Goal: Information Seeking & Learning: Learn about a topic

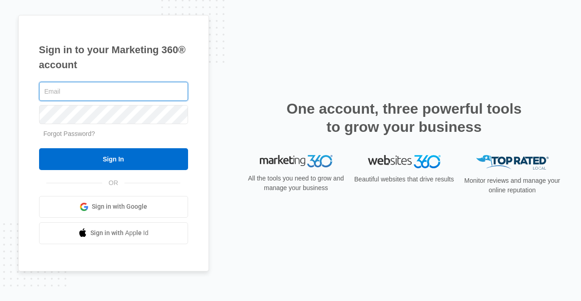
type input "[EMAIL_ADDRESS][DOMAIN_NAME]"
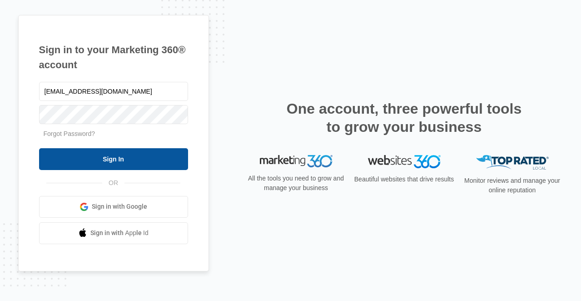
click at [96, 158] on input "Sign In" at bounding box center [113, 159] width 149 height 22
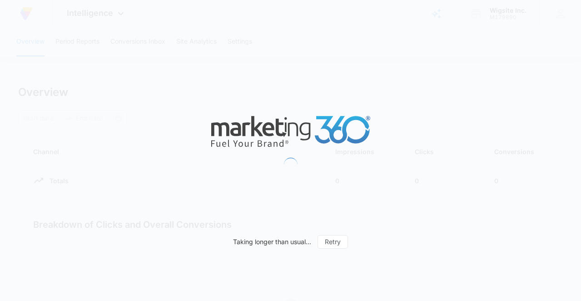
type input "[DATE]"
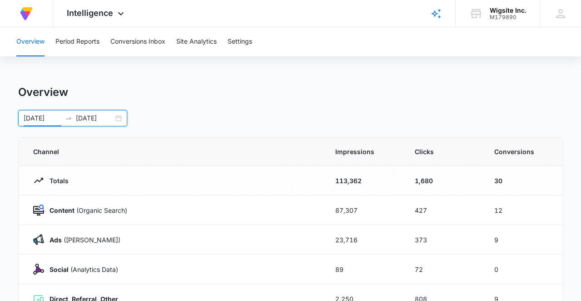
click at [53, 119] on input "[DATE]" at bounding box center [43, 118] width 38 height 10
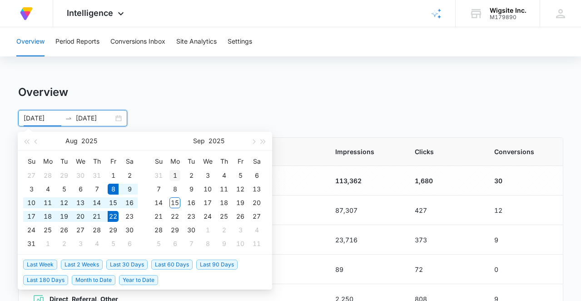
type input "[DATE]"
click at [176, 175] on div "1" at bounding box center [174, 175] width 11 height 11
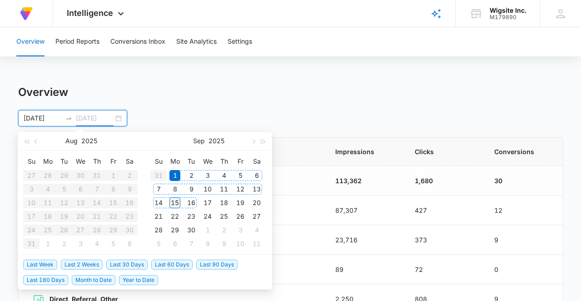
type input "[DATE]"
click at [175, 203] on div "15" at bounding box center [174, 202] width 11 height 11
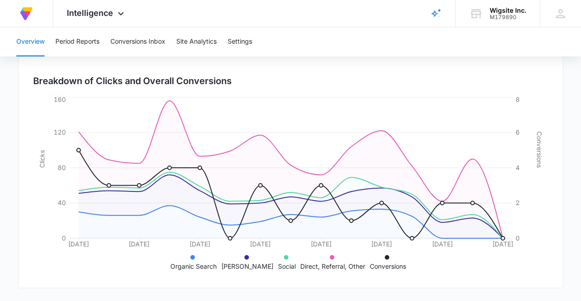
scroll to position [262, 0]
click at [89, 42] on button "Period Reports" at bounding box center [77, 41] width 44 height 29
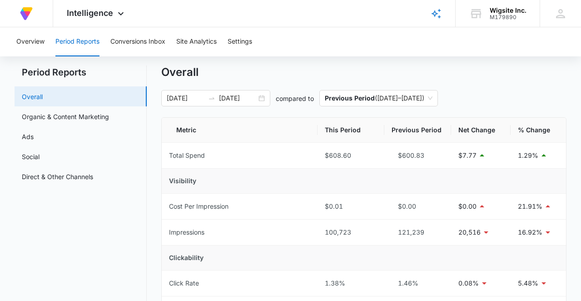
scroll to position [13, 0]
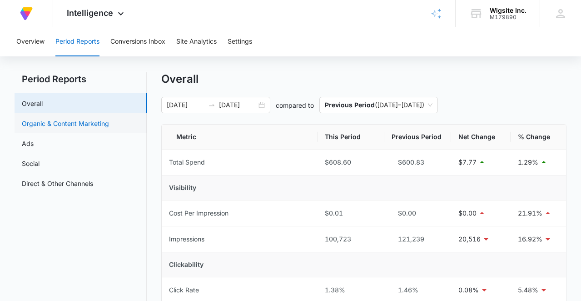
click at [85, 126] on link "Organic & Content Marketing" at bounding box center [65, 124] width 87 height 10
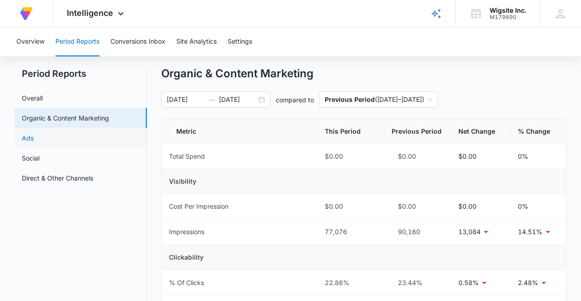
scroll to position [18, 0]
click at [24, 141] on link "Ads" at bounding box center [28, 139] width 12 height 10
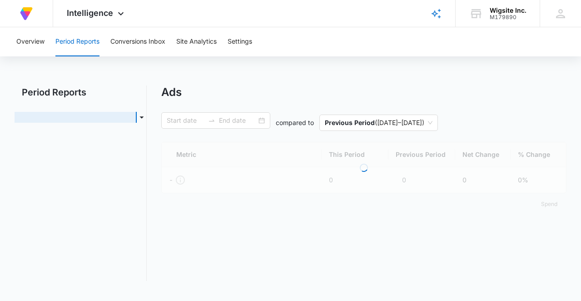
type input "[DATE]"
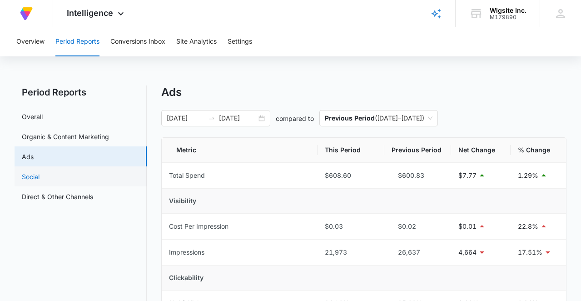
click at [40, 178] on link "Social" at bounding box center [31, 177] width 18 height 10
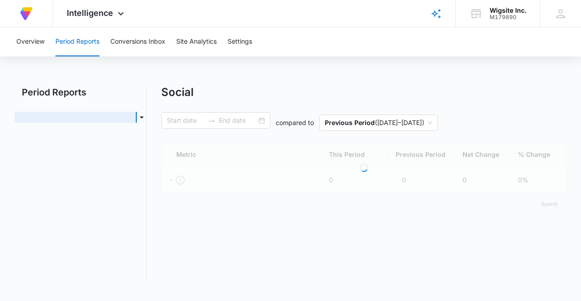
type input "[DATE]"
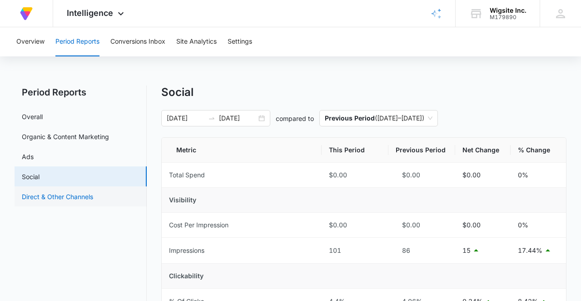
click at [87, 195] on link "Direct & Other Channels" at bounding box center [57, 197] width 71 height 10
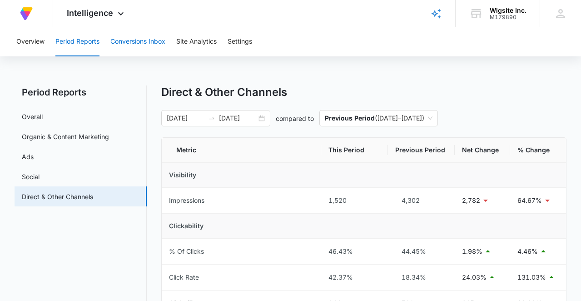
click at [159, 40] on button "Conversions Inbox" at bounding box center [137, 41] width 55 height 29
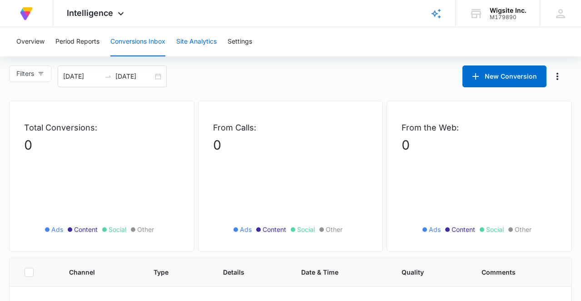
click at [194, 44] on button "Site Analytics" at bounding box center [196, 41] width 40 height 29
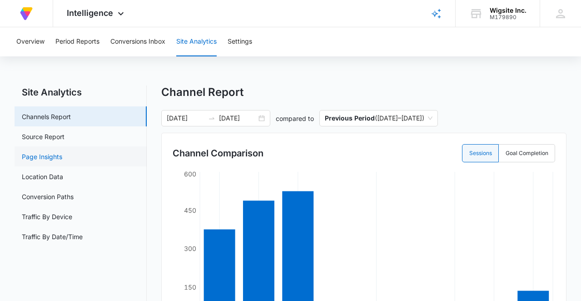
click at [62, 157] on link "Page Insights" at bounding box center [42, 157] width 40 height 10
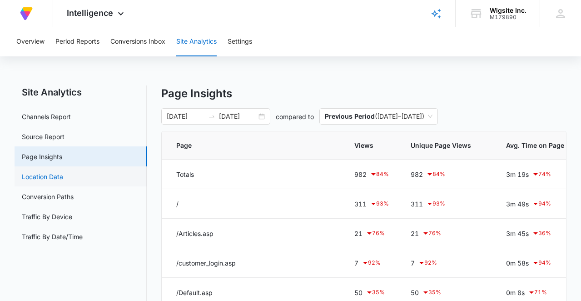
click at [63, 177] on link "Location Data" at bounding box center [42, 177] width 41 height 10
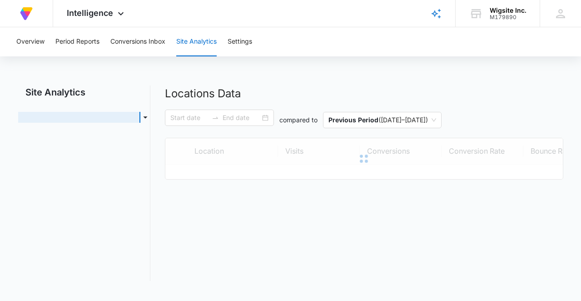
type input "[DATE]"
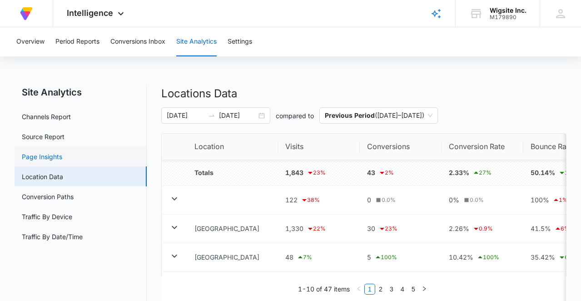
click at [62, 152] on link "Page Insights" at bounding box center [42, 157] width 40 height 10
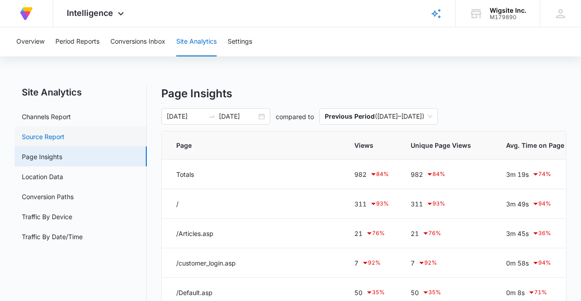
click at [65, 140] on link "Source Report" at bounding box center [43, 137] width 43 height 10
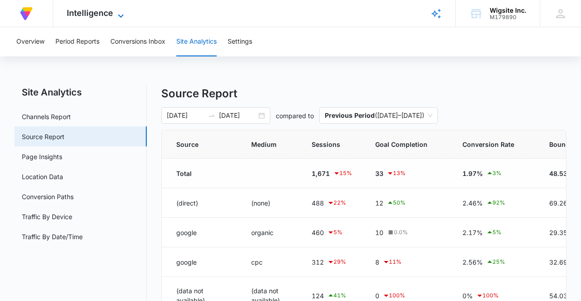
click at [99, 15] on span "Intelligence" at bounding box center [90, 13] width 46 height 10
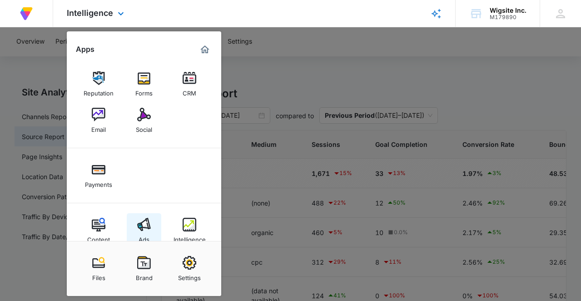
click at [144, 221] on img at bounding box center [144, 225] width 14 height 14
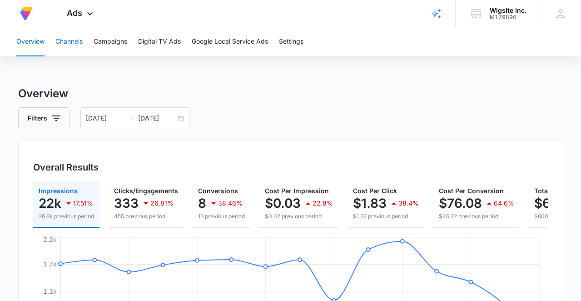
click at [75, 44] on button "Channels" at bounding box center [68, 41] width 27 height 29
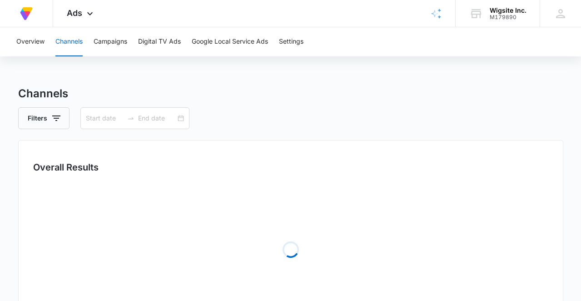
type input "[DATE]"
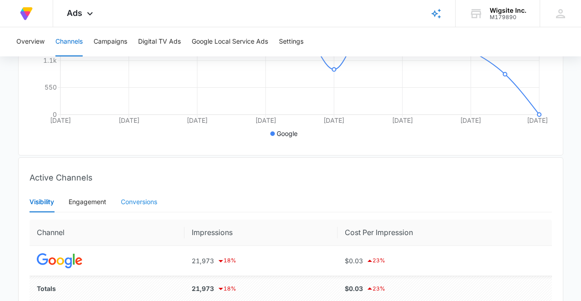
scroll to position [77, 0]
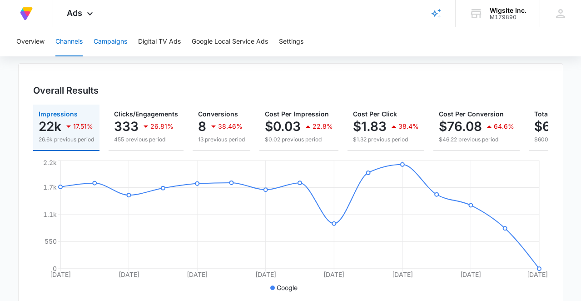
click at [111, 40] on button "Campaigns" at bounding box center [111, 41] width 34 height 29
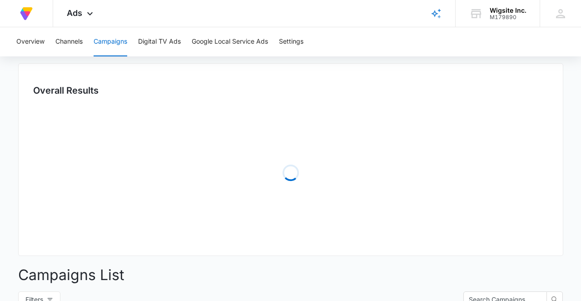
type input "[DATE]"
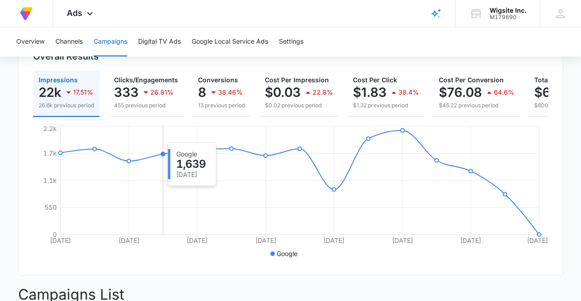
scroll to position [110, 0]
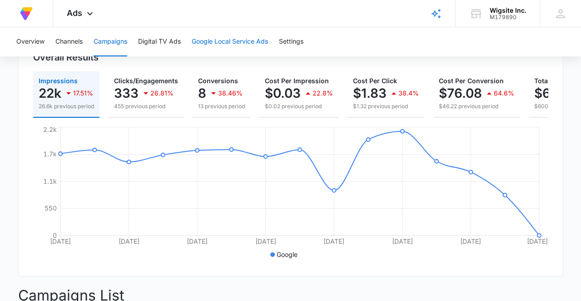
click at [207, 45] on button "Google Local Service Ads" at bounding box center [230, 41] width 76 height 29
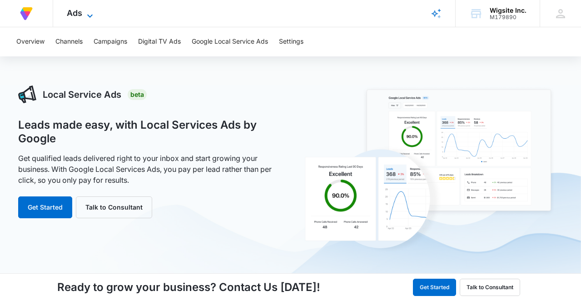
click at [91, 15] on icon at bounding box center [90, 15] width 11 height 11
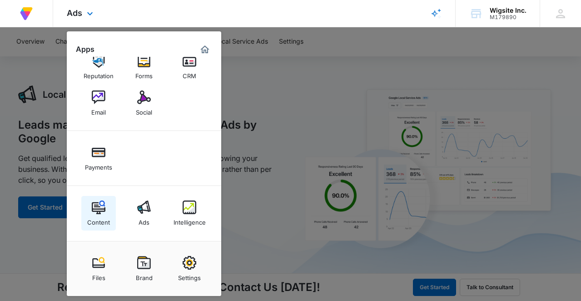
scroll to position [17, 0]
click at [94, 217] on div "Content" at bounding box center [98, 220] width 23 height 12
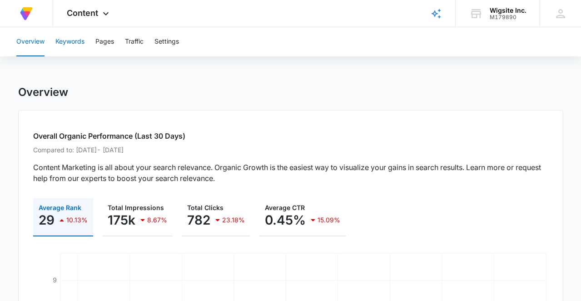
click at [78, 43] on button "Keywords" at bounding box center [69, 41] width 29 height 29
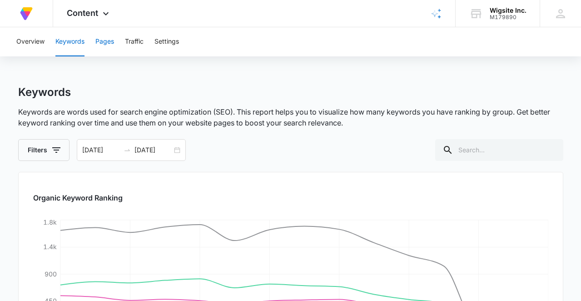
click at [112, 38] on button "Pages" at bounding box center [104, 41] width 19 height 29
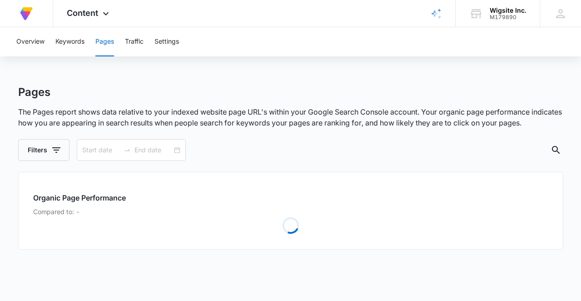
type input "[DATE]"
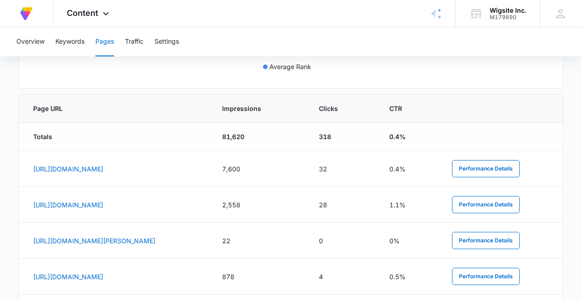
scroll to position [115, 0]
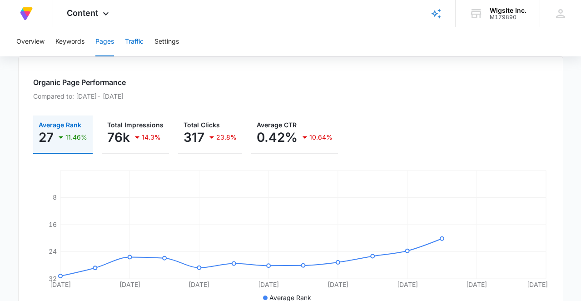
click at [134, 45] on button "Traffic" at bounding box center [134, 41] width 19 height 29
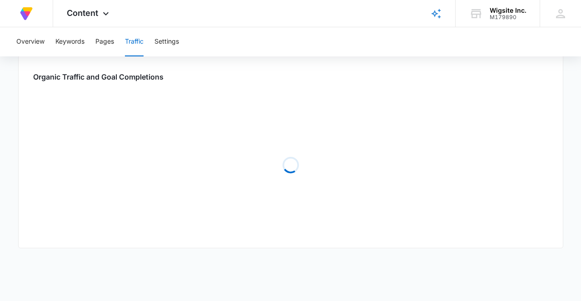
type input "[DATE]"
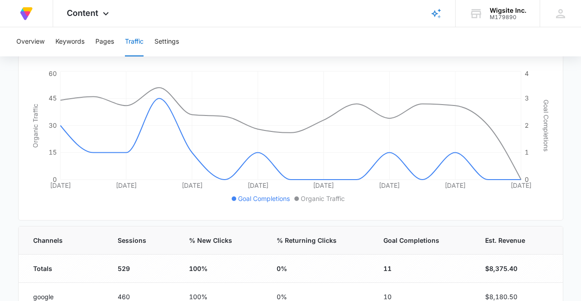
scroll to position [47, 0]
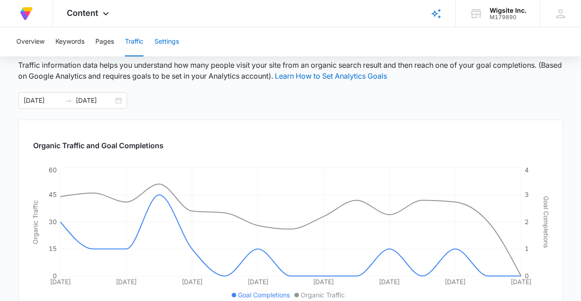
click at [161, 41] on button "Settings" at bounding box center [166, 41] width 25 height 29
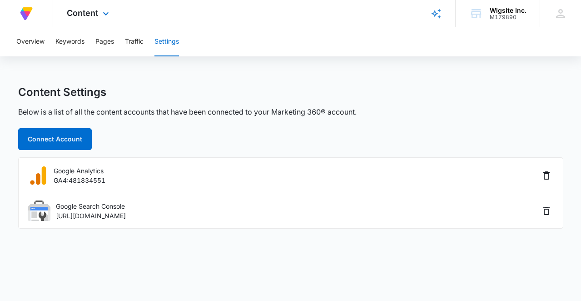
click at [115, 13] on div "Content Apps Reputation Forms CRM Email Social Payments Content Ads Intelligenc…" at bounding box center [89, 13] width 72 height 27
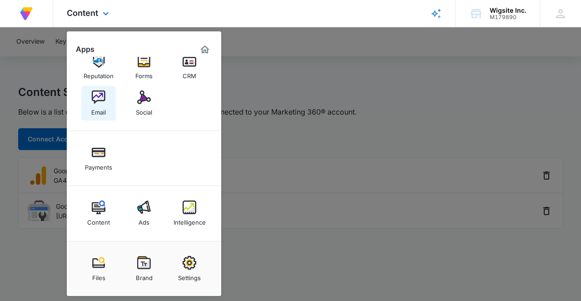
click at [96, 100] on img at bounding box center [99, 97] width 14 height 14
